Goal: Transaction & Acquisition: Purchase product/service

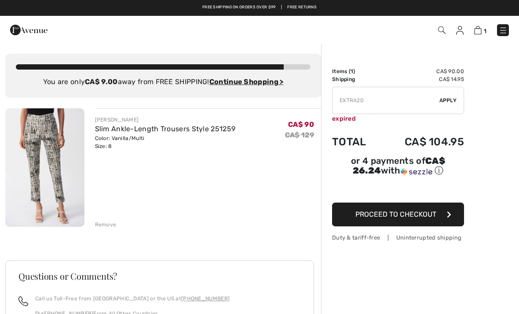
click at [61, 146] on img at bounding box center [44, 167] width 79 height 118
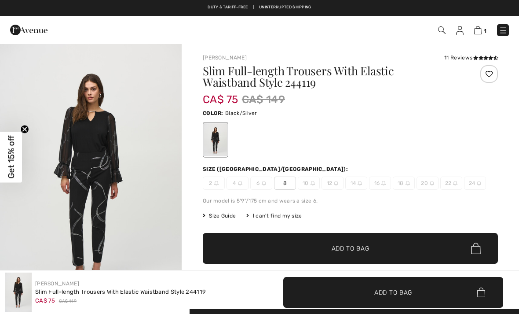
checkbox input "true"
click at [501, 31] on img at bounding box center [503, 30] width 9 height 9
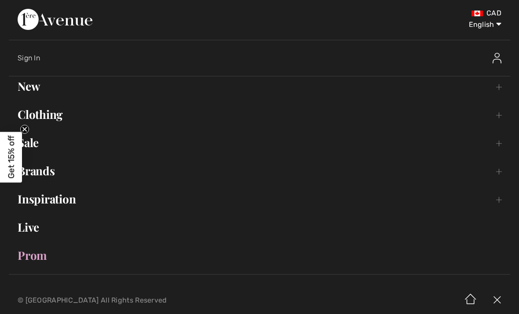
click at [43, 146] on link "Sale Toggle submenu" at bounding box center [259, 142] width 501 height 19
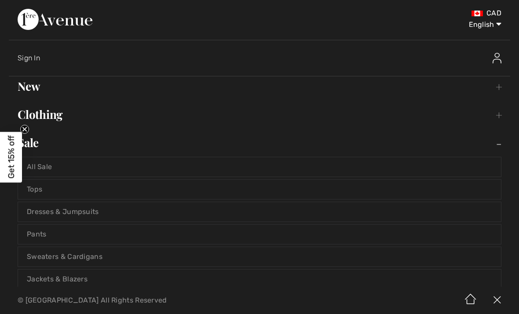
click at [48, 166] on link "All Sale" at bounding box center [259, 166] width 483 height 19
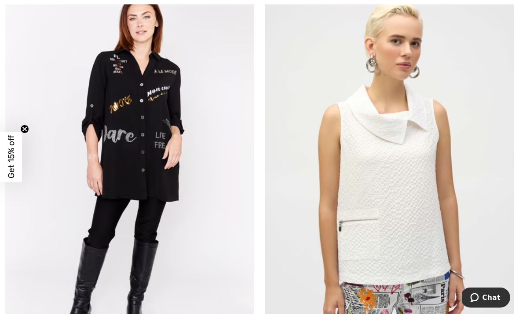
scroll to position [6490, 0]
click at [15, 164] on span "Get 15% off" at bounding box center [11, 156] width 10 height 43
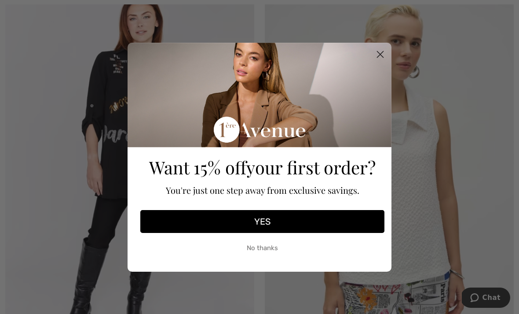
click at [270, 259] on button "No thanks" at bounding box center [262, 248] width 244 height 22
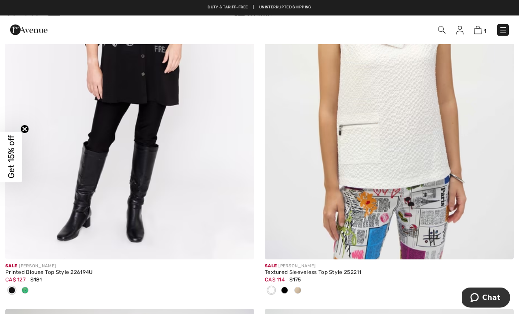
scroll to position [6573, 0]
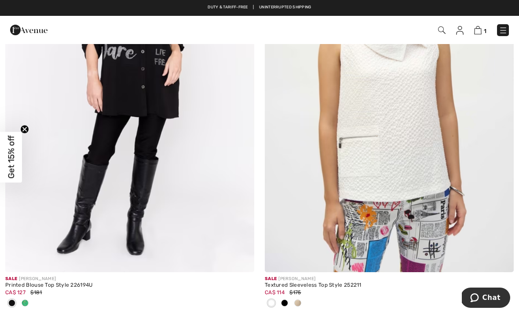
click at [200, 110] on img at bounding box center [129, 84] width 249 height 373
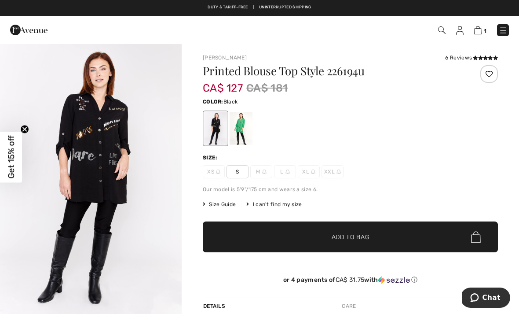
click at [242, 123] on div at bounding box center [241, 128] width 23 height 33
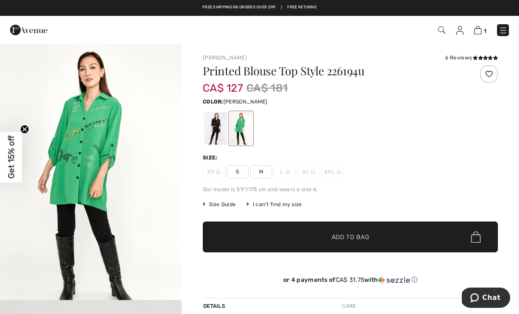
click at [465, 56] on div "6 Reviews" at bounding box center [471, 58] width 53 height 8
click at [476, 57] on icon at bounding box center [475, 57] width 5 height 4
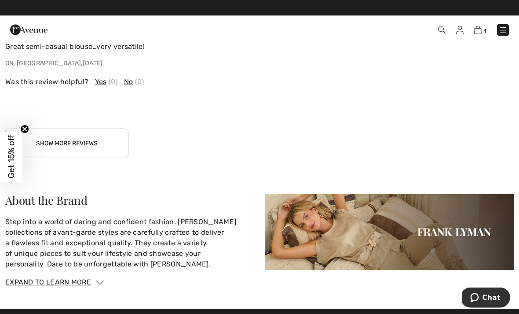
scroll to position [1430, 0]
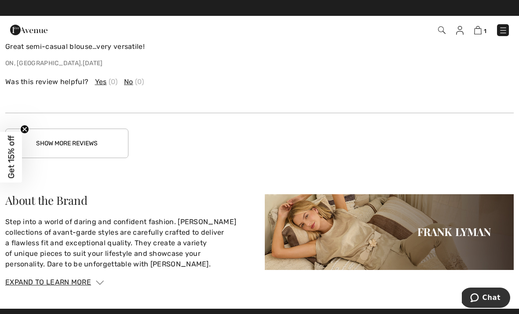
click at [99, 144] on button "Show More Reviews" at bounding box center [66, 142] width 123 height 29
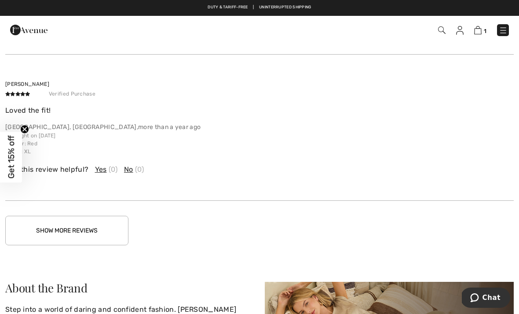
scroll to position [1783, 0]
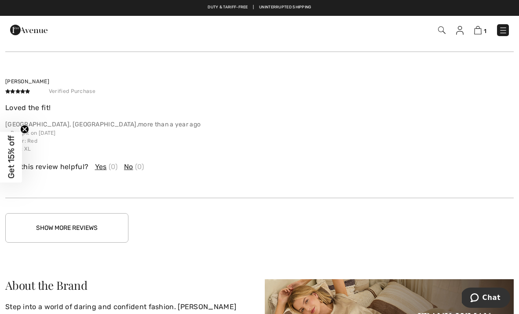
click at [110, 226] on button "Show More Reviews" at bounding box center [66, 227] width 123 height 29
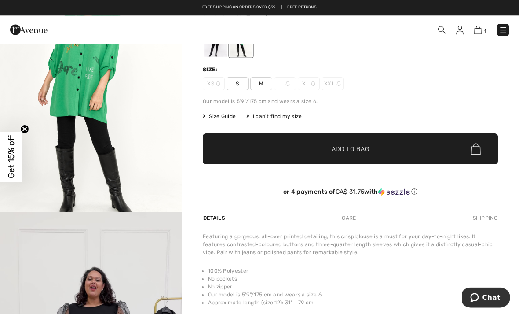
scroll to position [0, 0]
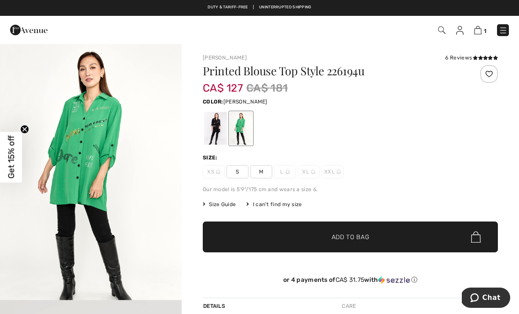
click at [103, 136] on img "1 / 1" at bounding box center [91, 179] width 182 height 273
click at [210, 118] on div at bounding box center [215, 128] width 23 height 33
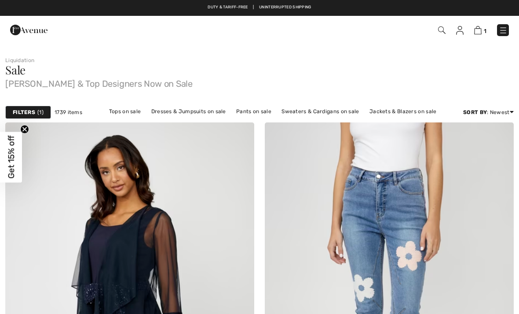
checkbox input "true"
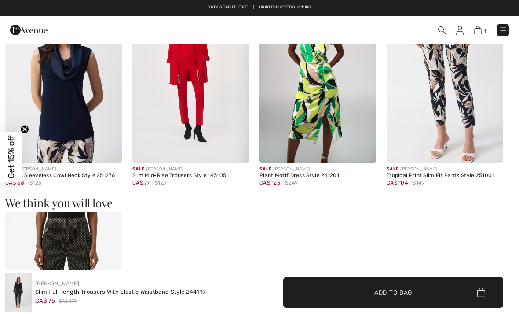
checkbox input "true"
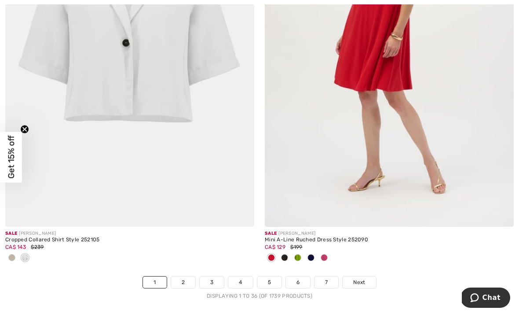
scroll to position [7466, 0]
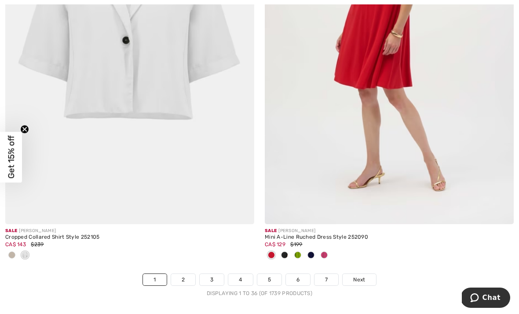
click at [185, 274] on link "2" at bounding box center [183, 279] width 24 height 11
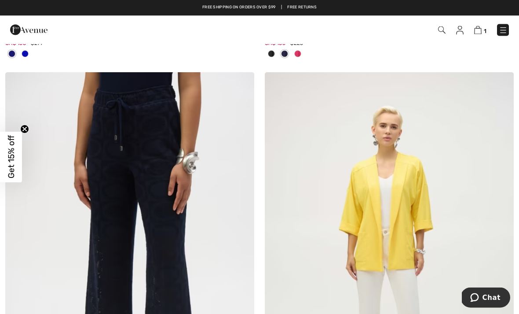
scroll to position [1711, 0]
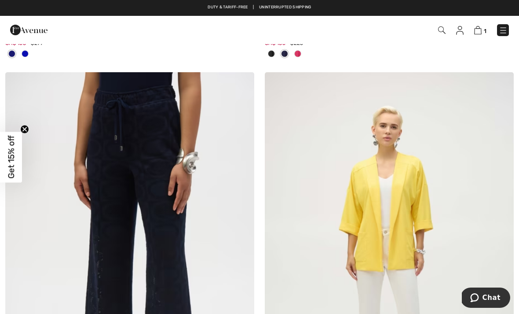
click at [409, 173] on img at bounding box center [389, 258] width 249 height 373
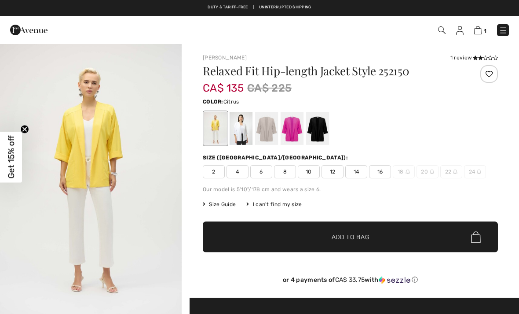
checkbox input "true"
click at [320, 125] on div at bounding box center [317, 128] width 23 height 33
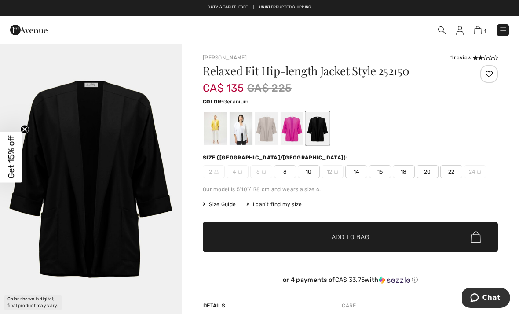
click at [292, 129] on div at bounding box center [292, 128] width 23 height 33
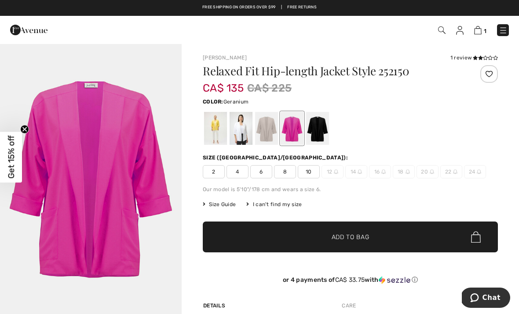
click at [270, 128] on div at bounding box center [266, 128] width 23 height 33
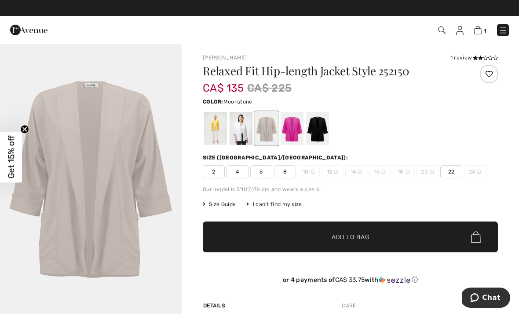
click at [291, 174] on span "8" at bounding box center [285, 171] width 22 height 13
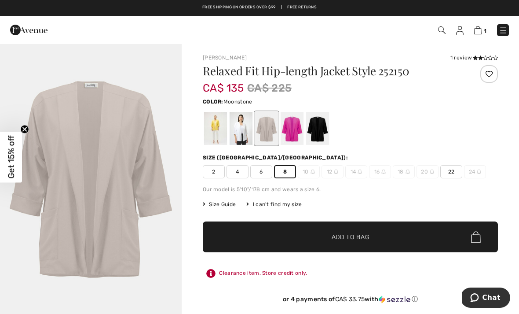
click at [368, 239] on span "Add to Bag" at bounding box center [351, 236] width 38 height 9
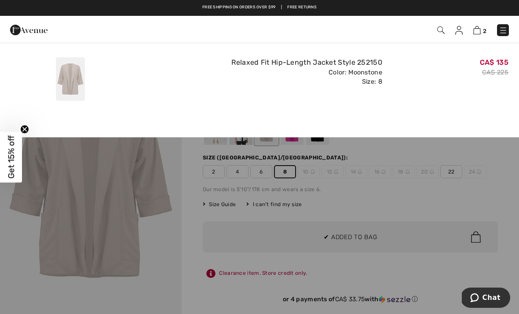
click at [290, 110] on div "Added to Bag Joseph Ribkoff Relaxed Fit Hip-length Jacket Style 252150 CA$ 135 …" at bounding box center [259, 77] width 519 height 69
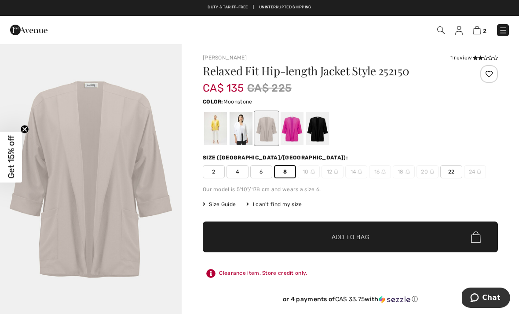
click at [474, 55] on span at bounding box center [485, 57] width 25 height 5
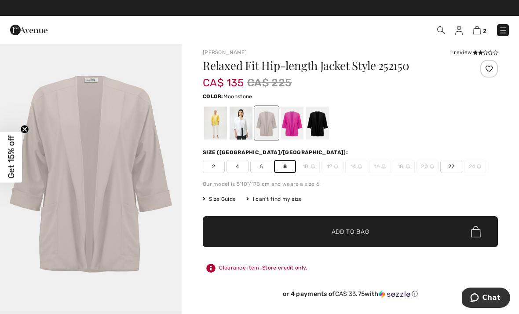
scroll to position [6, 0]
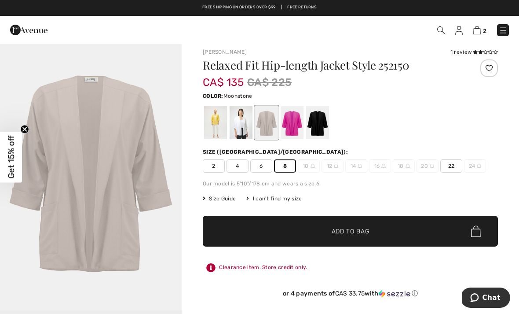
click at [361, 228] on span "Add to Bag" at bounding box center [351, 230] width 38 height 9
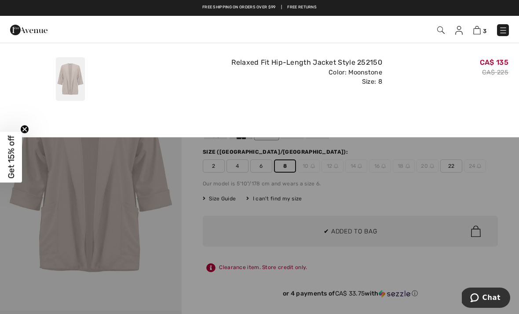
click at [435, 95] on div "CA$ 135 CA$ 225" at bounding box center [449, 79] width 126 height 51
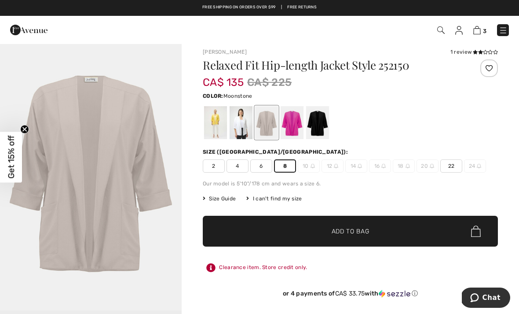
click at [243, 120] on div at bounding box center [241, 122] width 23 height 33
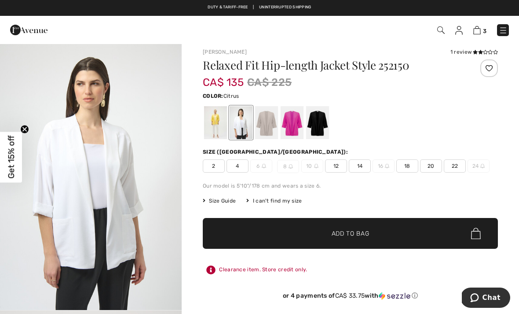
click at [217, 121] on div at bounding box center [215, 122] width 23 height 33
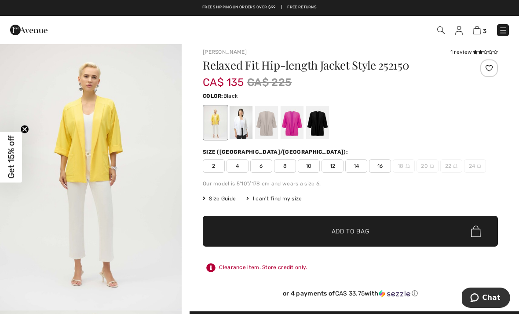
click at [321, 121] on div at bounding box center [317, 122] width 23 height 33
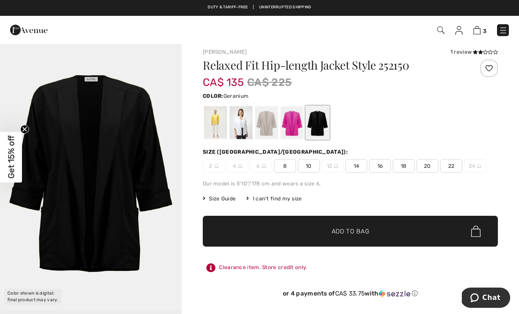
click at [298, 126] on div at bounding box center [292, 122] width 23 height 33
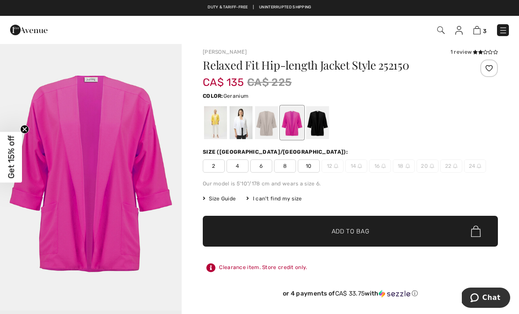
click at [264, 124] on div at bounding box center [266, 122] width 23 height 33
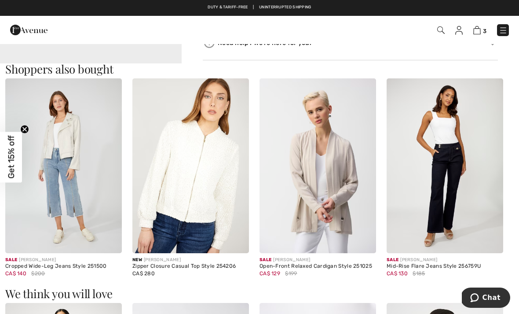
scroll to position [496, 0]
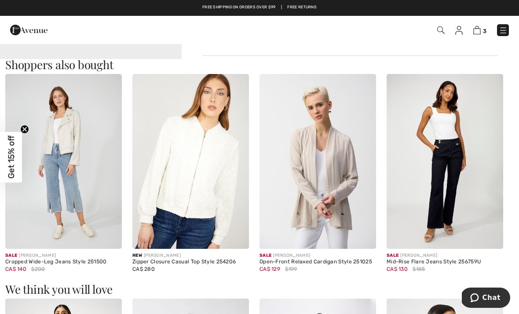
click at [341, 156] on img at bounding box center [317, 161] width 117 height 175
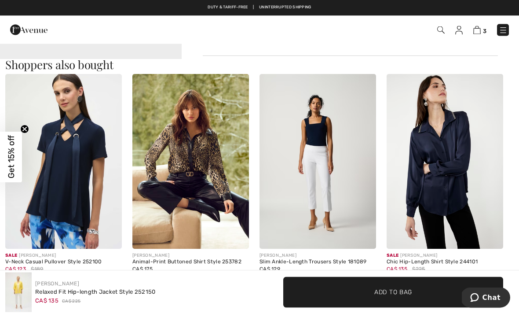
scroll to position [773, 0]
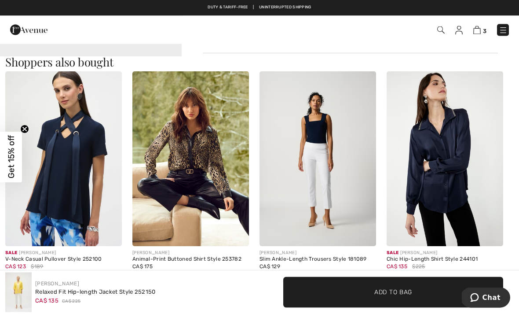
click at [449, 73] on img at bounding box center [445, 159] width 117 height 175
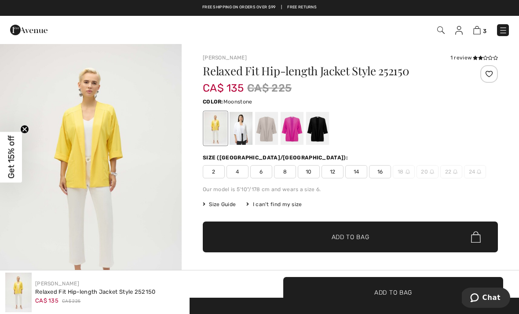
click at [268, 118] on div at bounding box center [266, 128] width 23 height 33
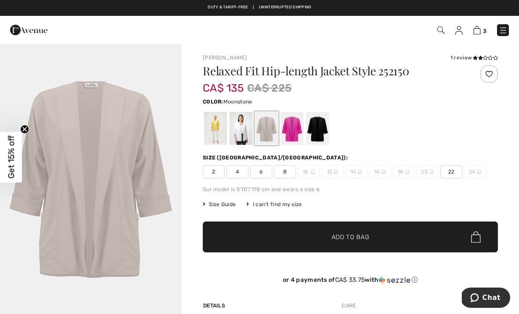
click at [481, 28] on img at bounding box center [476, 30] width 7 height 8
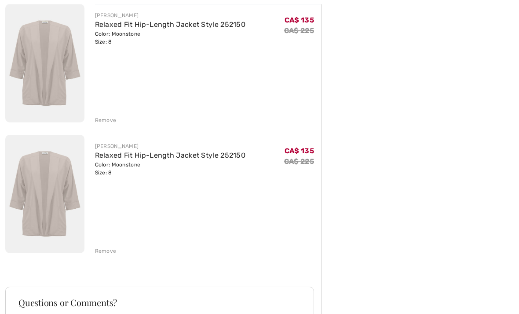
scroll to position [243, 0]
click at [108, 252] on div "Remove" at bounding box center [106, 250] width 22 height 8
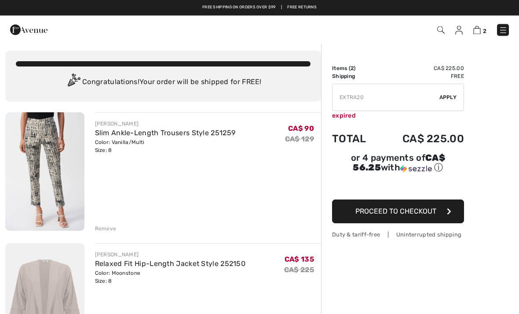
scroll to position [0, 0]
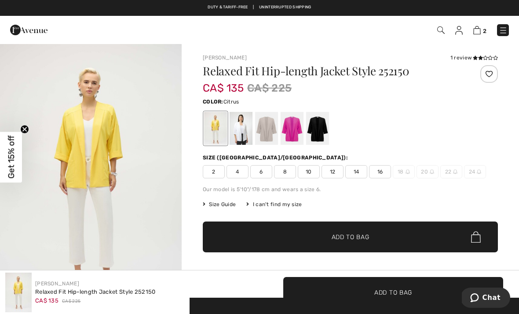
click at [238, 128] on div at bounding box center [241, 128] width 23 height 33
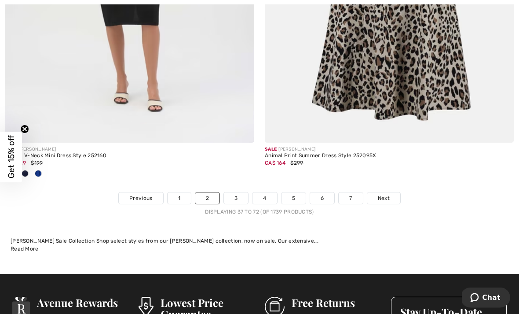
scroll to position [7693, 0]
click at [242, 194] on link "3" at bounding box center [236, 197] width 24 height 11
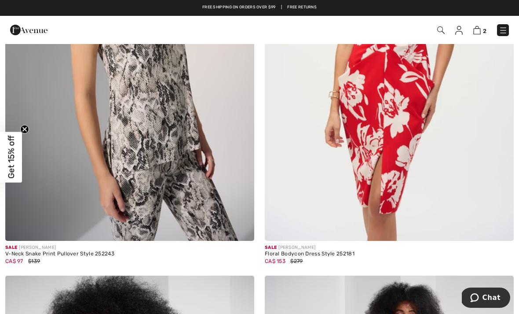
scroll to position [5466, 0]
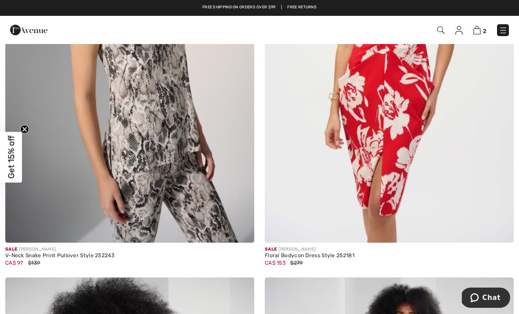
click at [479, 30] on img at bounding box center [476, 30] width 7 height 8
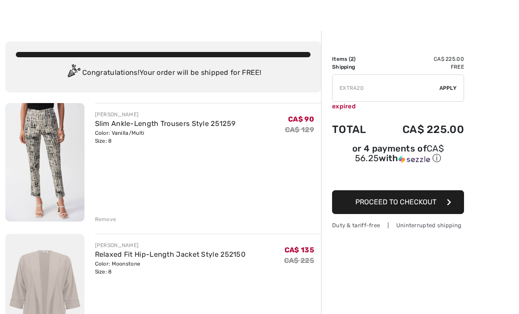
scroll to position [16, 0]
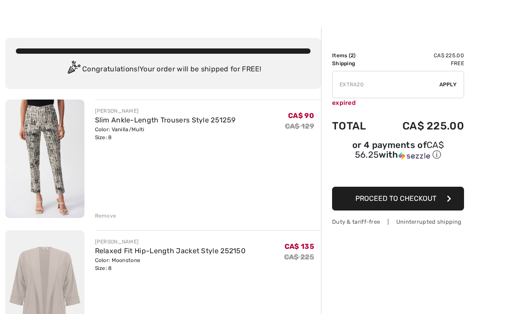
click at [64, 140] on img at bounding box center [44, 158] width 79 height 118
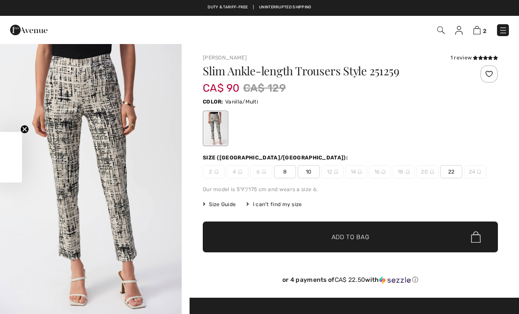
checkbox input "true"
click at [475, 32] on img at bounding box center [476, 30] width 7 height 8
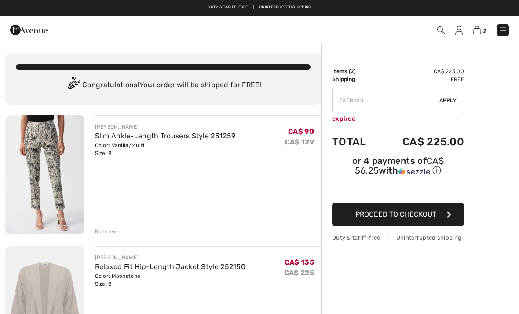
click at [427, 217] on span "Proceed to Checkout" at bounding box center [395, 214] width 81 height 8
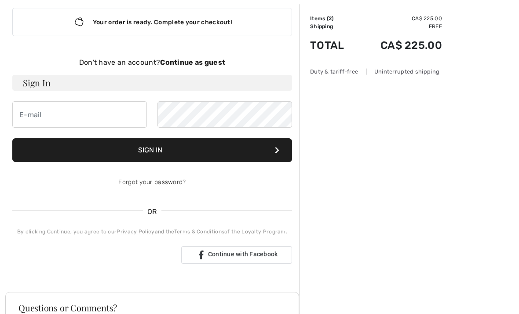
scroll to position [54, 0]
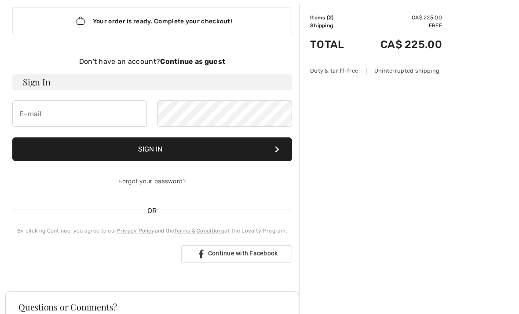
click at [177, 150] on button "Sign In" at bounding box center [152, 149] width 280 height 24
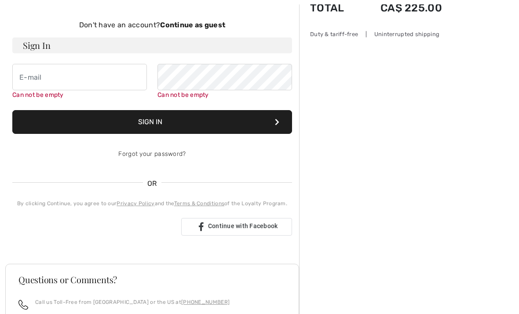
scroll to position [91, 0]
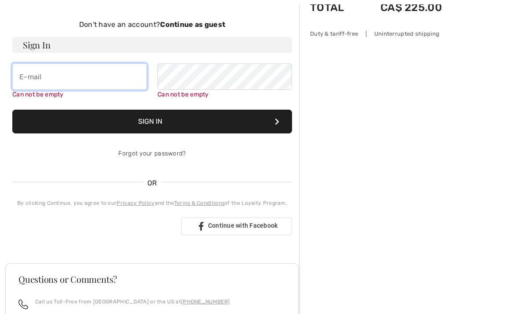
click at [131, 79] on input "email" at bounding box center [79, 76] width 135 height 26
type input "[EMAIL_ADDRESS][PERSON_NAME][DOMAIN_NAME]"
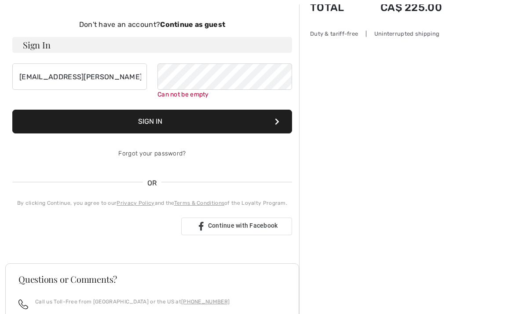
click at [176, 120] on button "Sign In" at bounding box center [152, 122] width 280 height 24
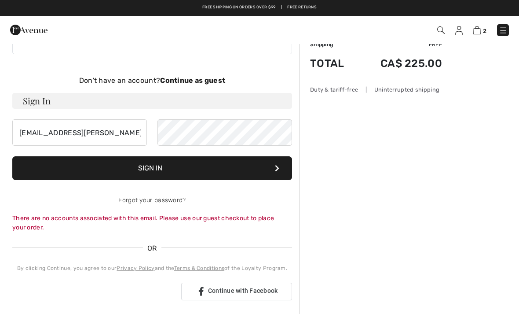
scroll to position [0, 0]
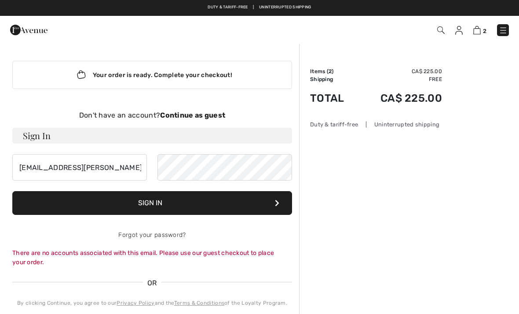
click at [202, 112] on strong "Continue as guest" at bounding box center [192, 115] width 65 height 8
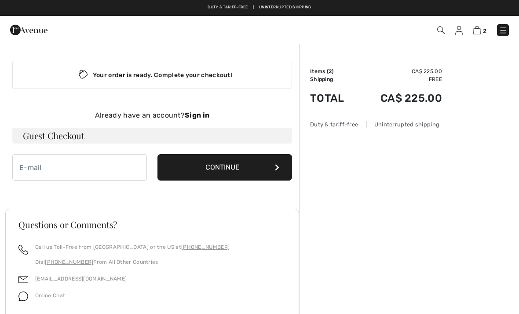
click at [262, 164] on button "Continue" at bounding box center [224, 167] width 135 height 26
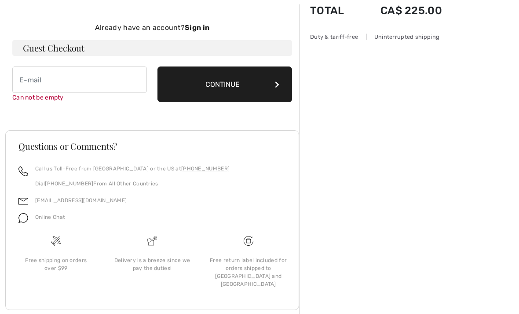
scroll to position [91, 0]
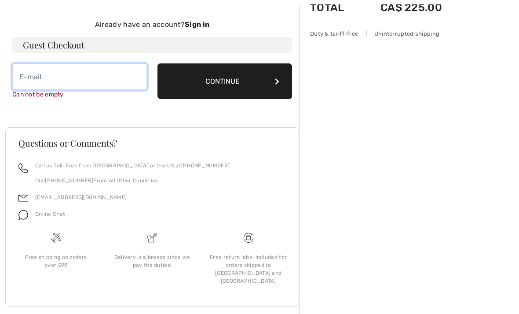
click at [115, 73] on input "email" at bounding box center [79, 76] width 135 height 26
type input "[EMAIL_ADDRESS][PERSON_NAME][DOMAIN_NAME]"
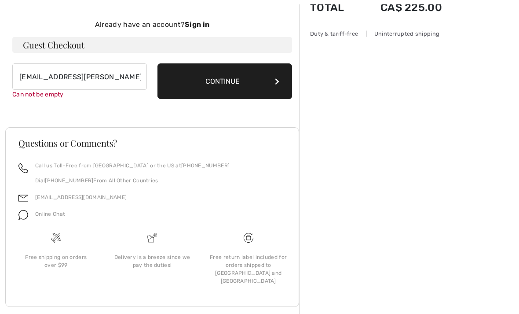
click at [258, 79] on button "Continue" at bounding box center [224, 81] width 135 height 36
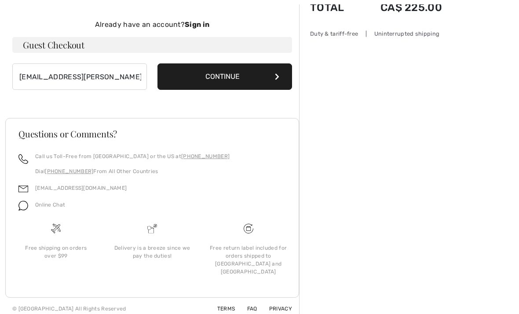
scroll to position [88, 0]
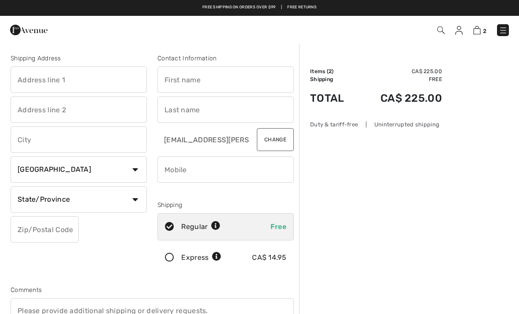
click at [462, 26] on img at bounding box center [458, 30] width 7 height 9
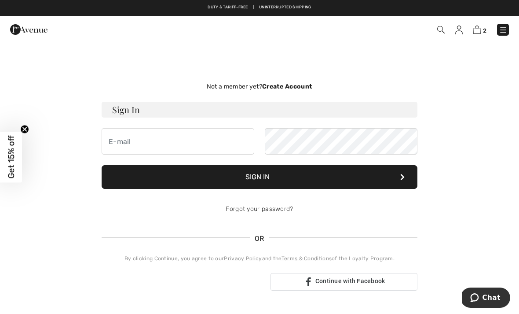
click at [294, 86] on strong "Create Account" at bounding box center [287, 86] width 50 height 7
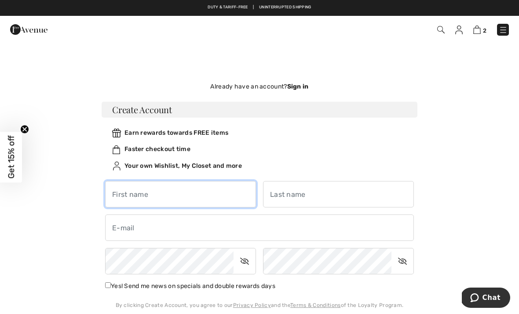
click at [229, 195] on input "text" at bounding box center [180, 194] width 151 height 26
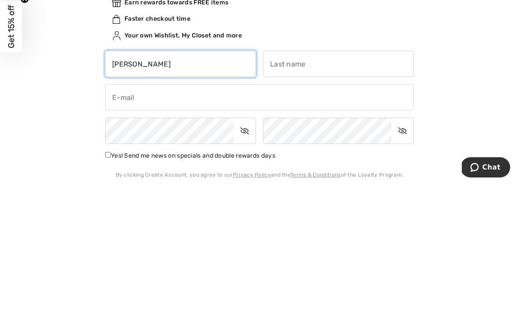
type input "Cathy"
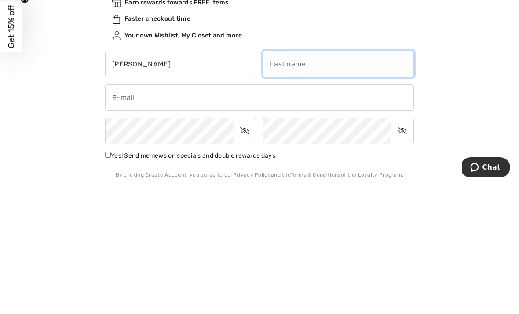
click at [332, 181] on input "text" at bounding box center [338, 194] width 151 height 26
type input "Napier"
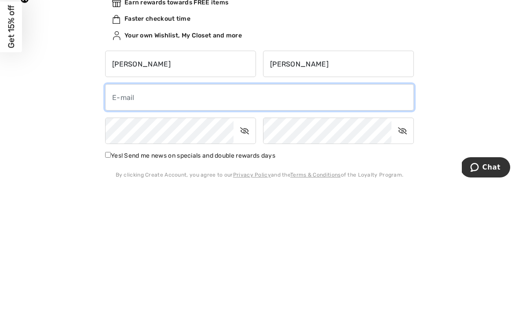
click at [232, 214] on input "email" at bounding box center [259, 227] width 309 height 26
type input "cjnapier@rogers.com"
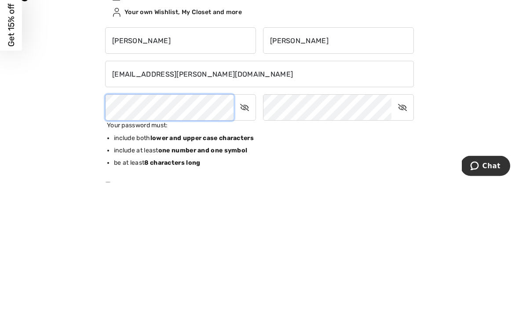
scroll to position [153, 0]
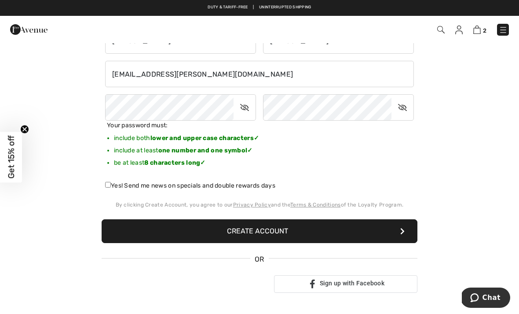
click at [114, 185] on label "Yes! Send me news on specials and double rewards days" at bounding box center [190, 185] width 170 height 9
click at [111, 185] on input "Yes! Send me news on specials and double rewards days" at bounding box center [108, 185] width 6 height 6
checkbox input "true"
click at [275, 230] on button "Create Account" at bounding box center [260, 231] width 316 height 24
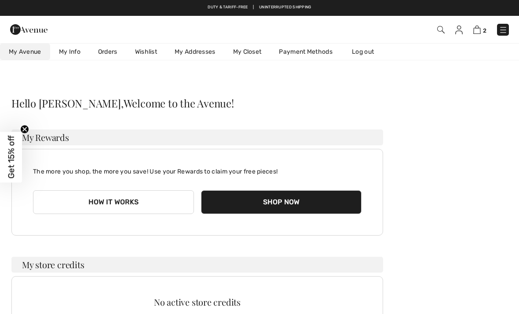
click at [296, 200] on button "Shop Now" at bounding box center [281, 202] width 161 height 24
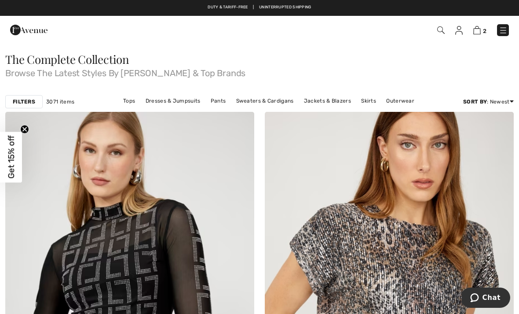
click at [480, 29] on img at bounding box center [476, 30] width 7 height 8
click at [485, 26] on link "2" at bounding box center [479, 30] width 13 height 11
click at [480, 30] on img at bounding box center [476, 30] width 7 height 8
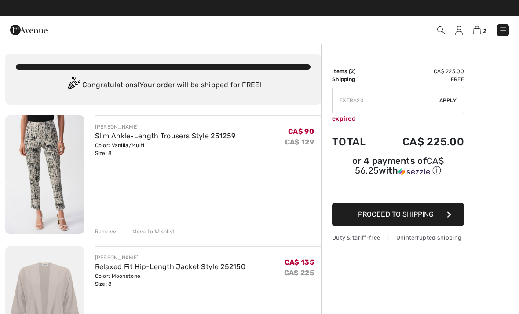
click at [442, 215] on button "Proceed to Shipping" at bounding box center [398, 214] width 132 height 24
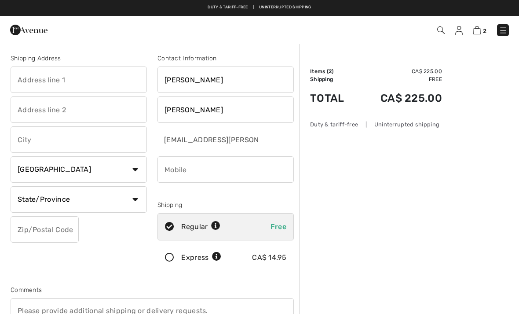
click at [95, 83] on input "text" at bounding box center [79, 79] width 136 height 26
type input "[STREET_ADDRESS]"
click at [114, 138] on input "text" at bounding box center [79, 139] width 136 height 26
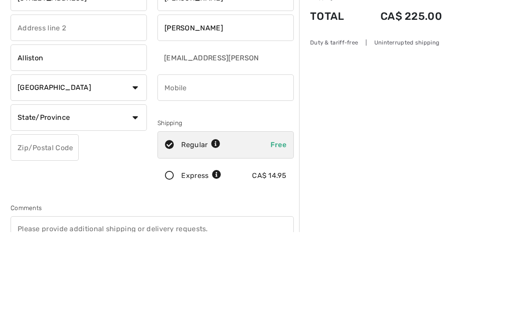
type input "Alliston"
click at [135, 186] on select "State/Province Alberta British Columbia Manitoba New Brunswick Newfoundland and…" at bounding box center [79, 199] width 136 height 26
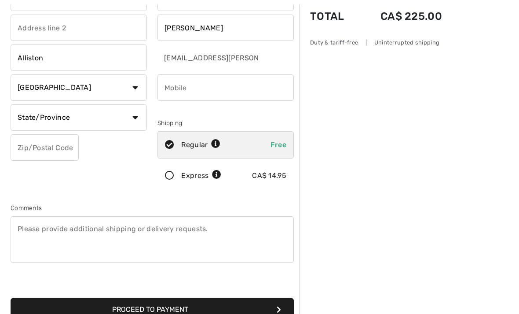
select select "ON"
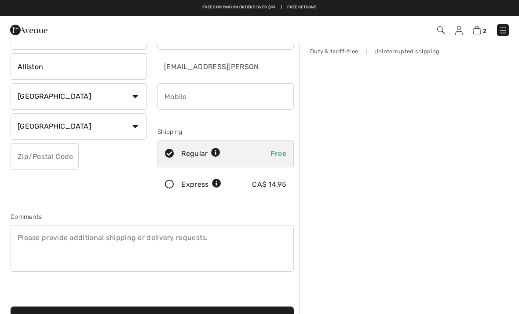
click at [66, 155] on input "text" at bounding box center [45, 156] width 68 height 26
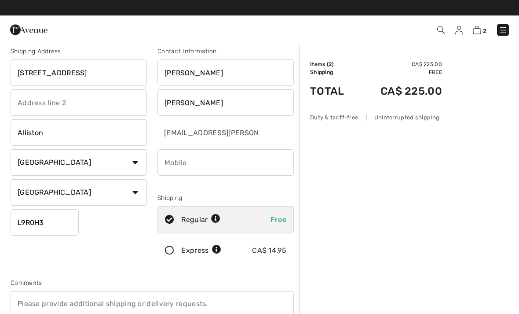
scroll to position [0, 0]
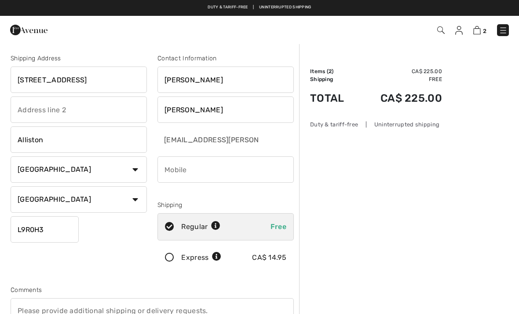
type input "L9R0H3"
click at [240, 170] on input "phone" at bounding box center [225, 169] width 136 height 26
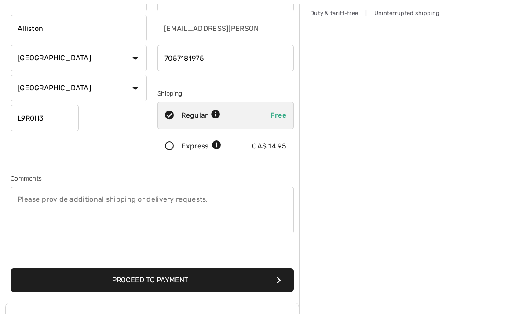
scroll to position [138, 0]
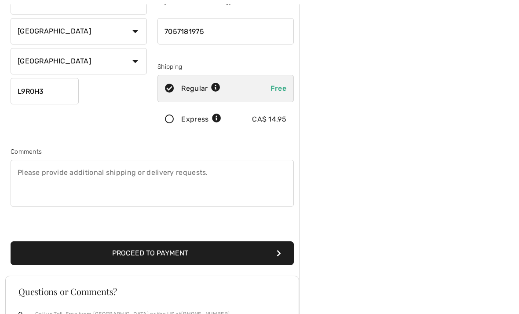
type input "7057181975"
click at [250, 254] on button "Proceed to Payment" at bounding box center [152, 253] width 283 height 24
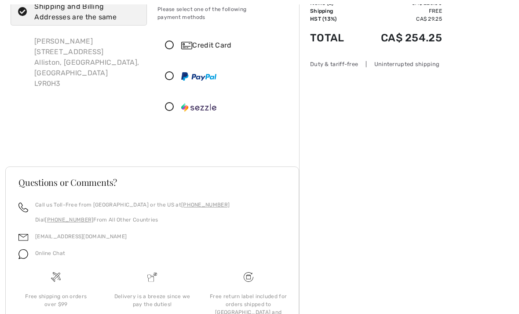
scroll to position [78, 0]
